Goal: Information Seeking & Learning: Learn about a topic

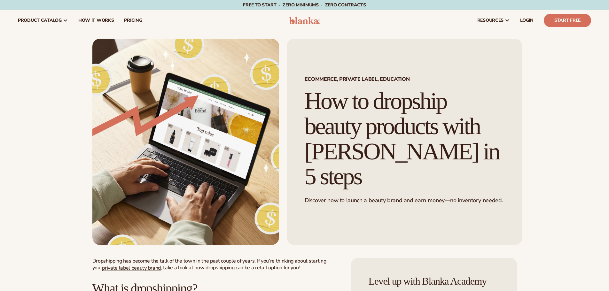
click at [318, 23] on img at bounding box center [304, 21] width 30 height 8
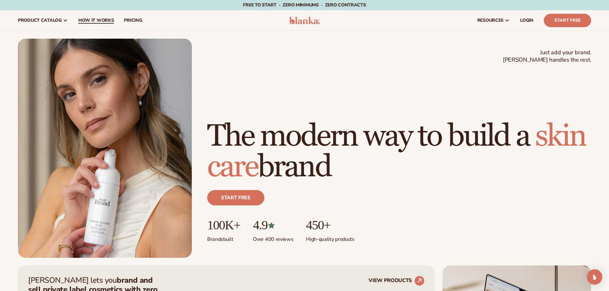
click at [93, 21] on span "How It Works" at bounding box center [96, 20] width 36 height 5
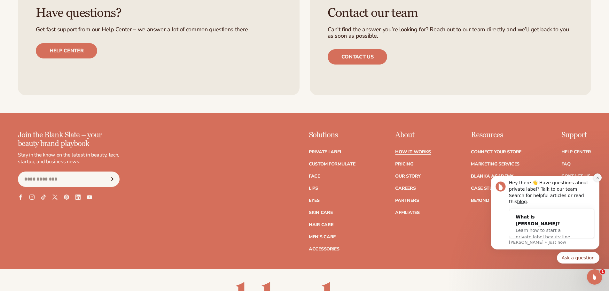
click at [597, 179] on icon "Dismiss notification" at bounding box center [597, 178] width 2 height 2
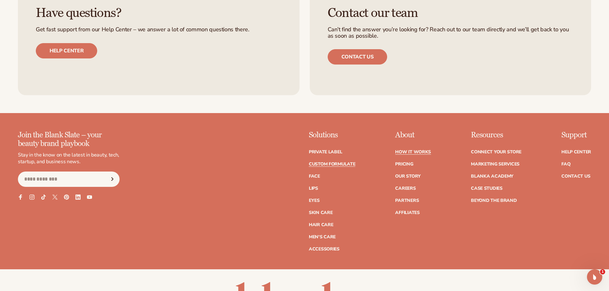
click at [321, 165] on link "Custom formulate" at bounding box center [332, 164] width 47 height 4
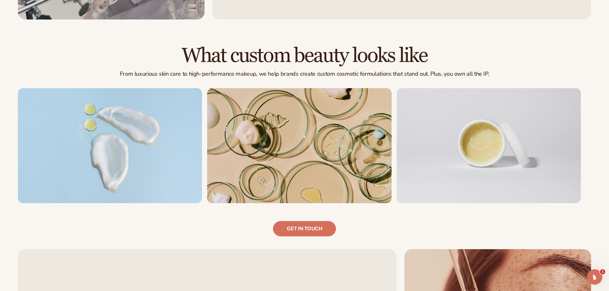
scroll to position [416, 0]
